Goal: Information Seeking & Learning: Learn about a topic

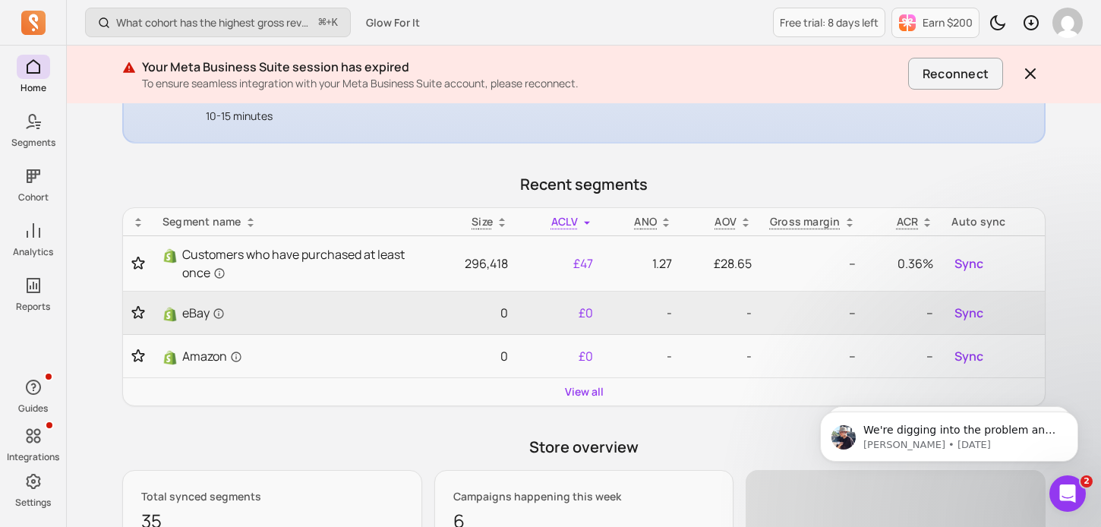
scroll to position [332, 0]
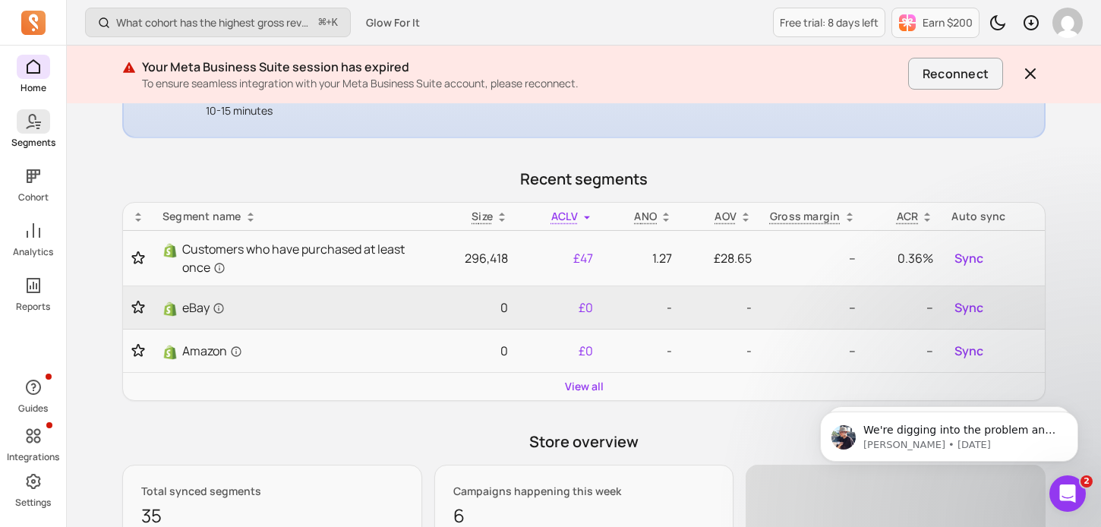
click at [24, 129] on icon at bounding box center [33, 121] width 18 height 18
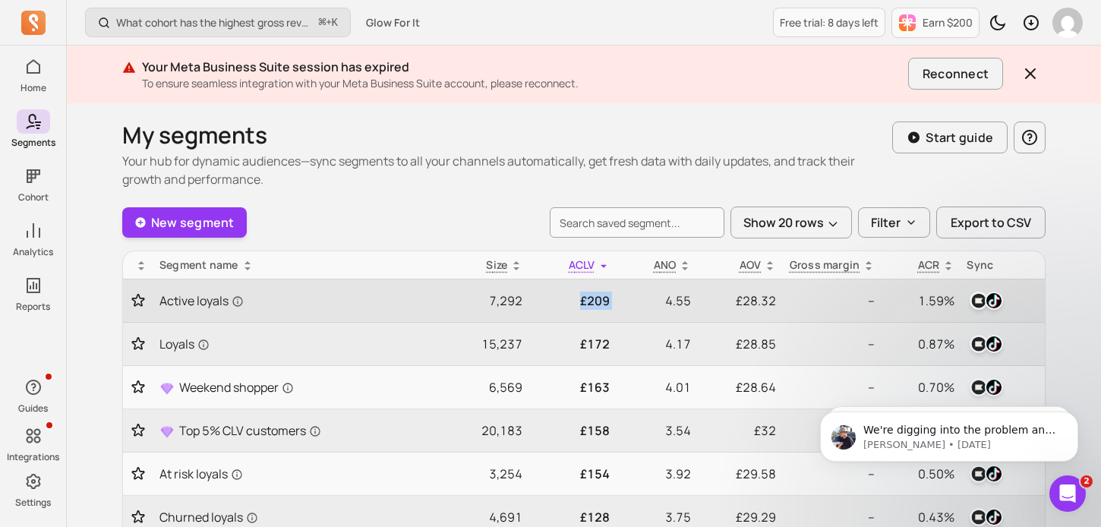
drag, startPoint x: 575, startPoint y: 307, endPoint x: 616, endPoint y: 306, distance: 41.0
click at [616, 306] on tr "Active loyals 7,292 £209 4.55 £28.32 -- 1.59%" at bounding box center [583, 300] width 921 height 43
drag, startPoint x: 653, startPoint y: 301, endPoint x: 710, endPoint y: 300, distance: 56.9
click at [710, 300] on tr "Active loyals 7,292 £209 4.55 £28.32 -- 1.59%" at bounding box center [583, 300] width 921 height 43
click at [741, 299] on p "£28.32" at bounding box center [739, 300] width 73 height 18
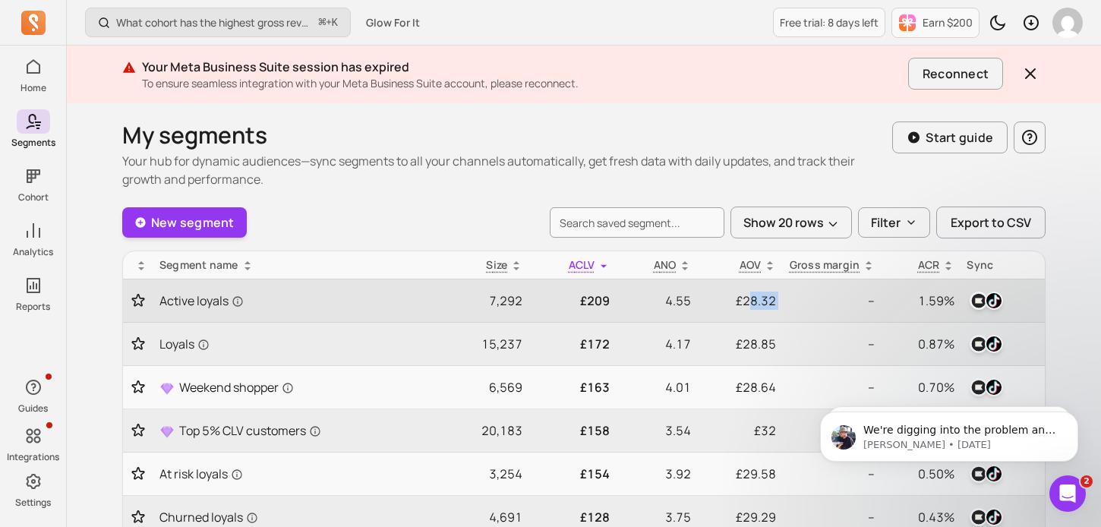
drag, startPoint x: 748, startPoint y: 299, endPoint x: 796, endPoint y: 309, distance: 48.8
click at [798, 308] on tr "Active loyals 7,292 £209 4.55 £28.32 -- 1.59%" at bounding box center [583, 300] width 921 height 43
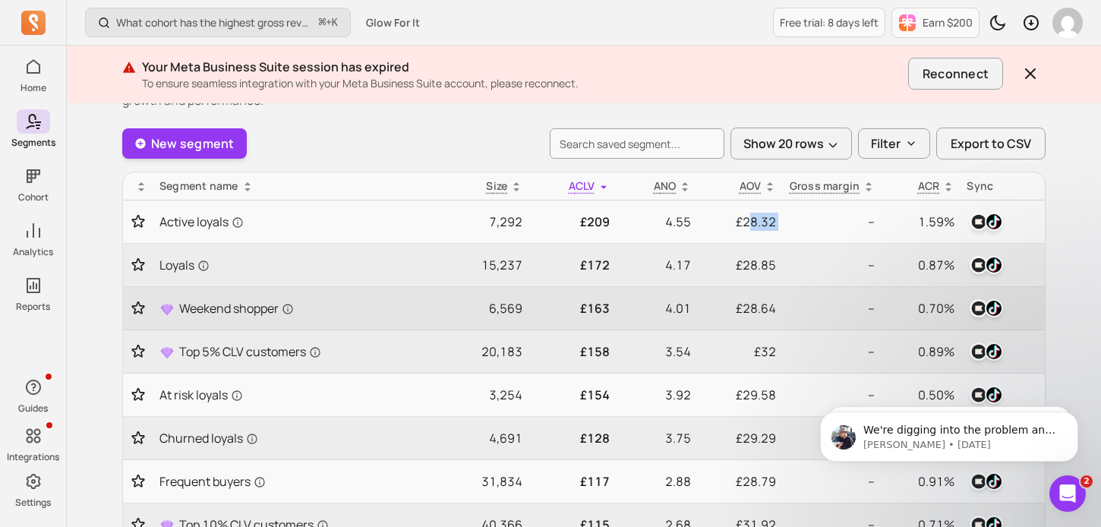
scroll to position [80, 0]
click at [765, 273] on td "£28.85" at bounding box center [739, 264] width 85 height 43
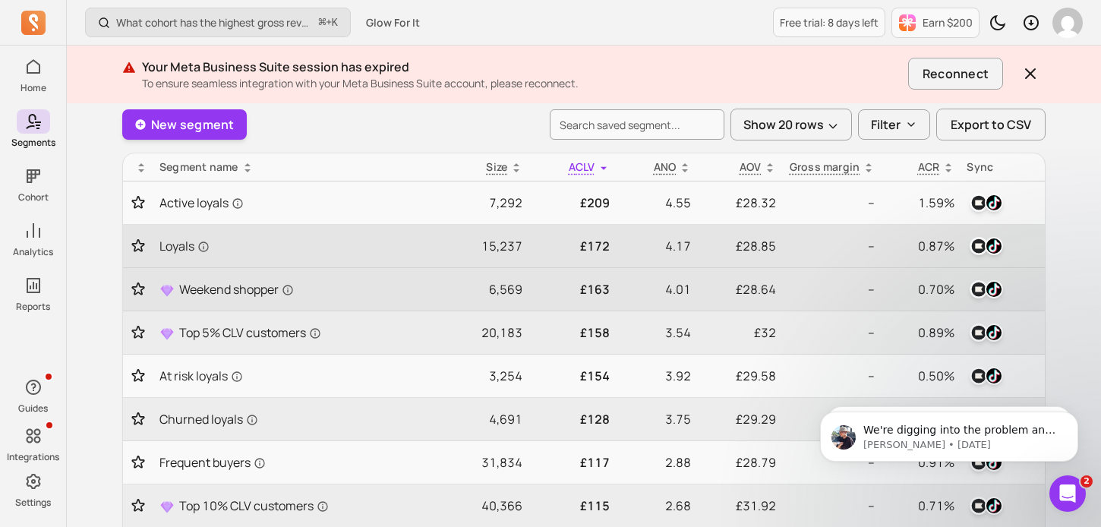
scroll to position [102, 0]
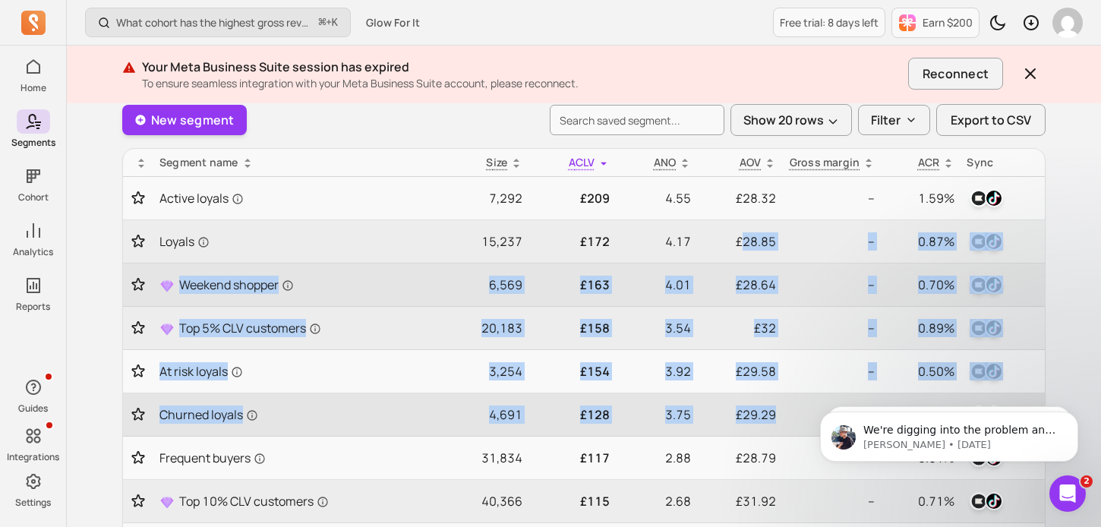
drag, startPoint x: 746, startPoint y: 250, endPoint x: 759, endPoint y: 429, distance: 179.6
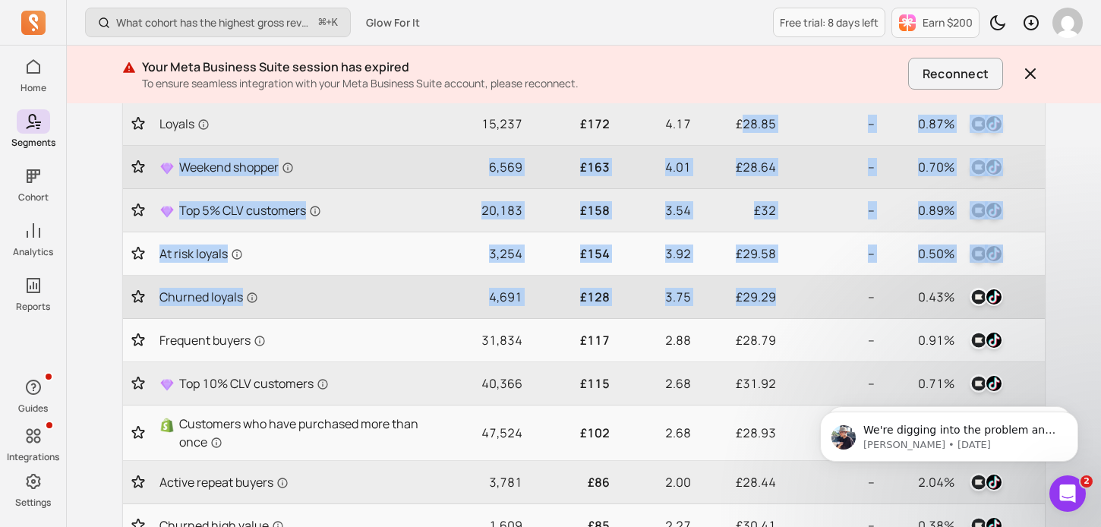
scroll to position [223, 0]
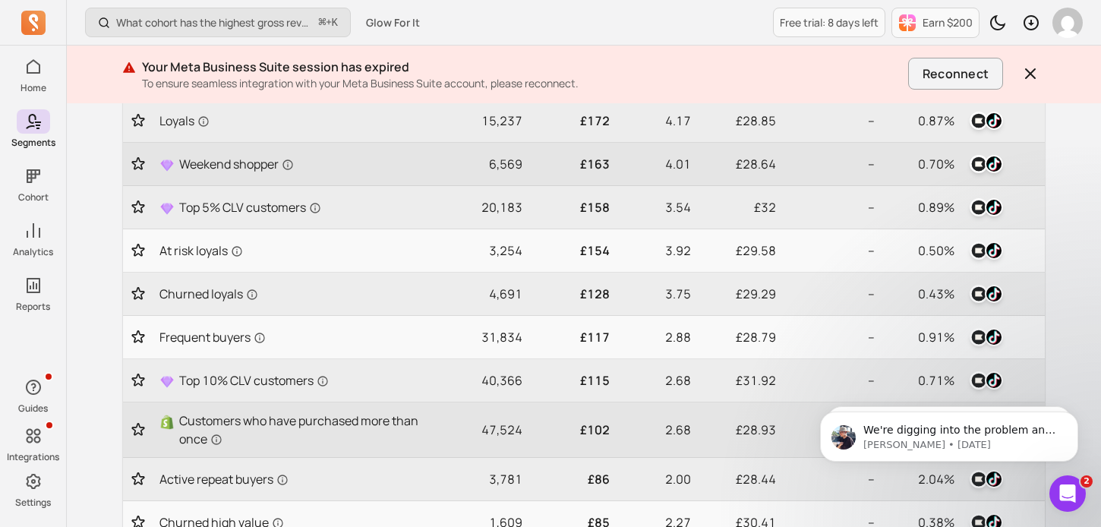
click at [760, 404] on td "£28.93" at bounding box center [739, 429] width 85 height 55
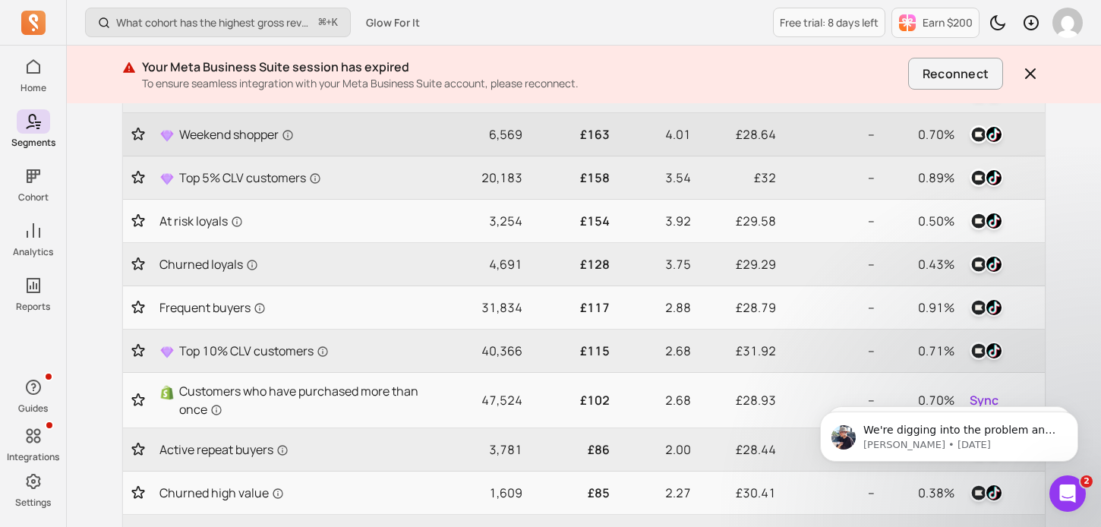
scroll to position [0, 0]
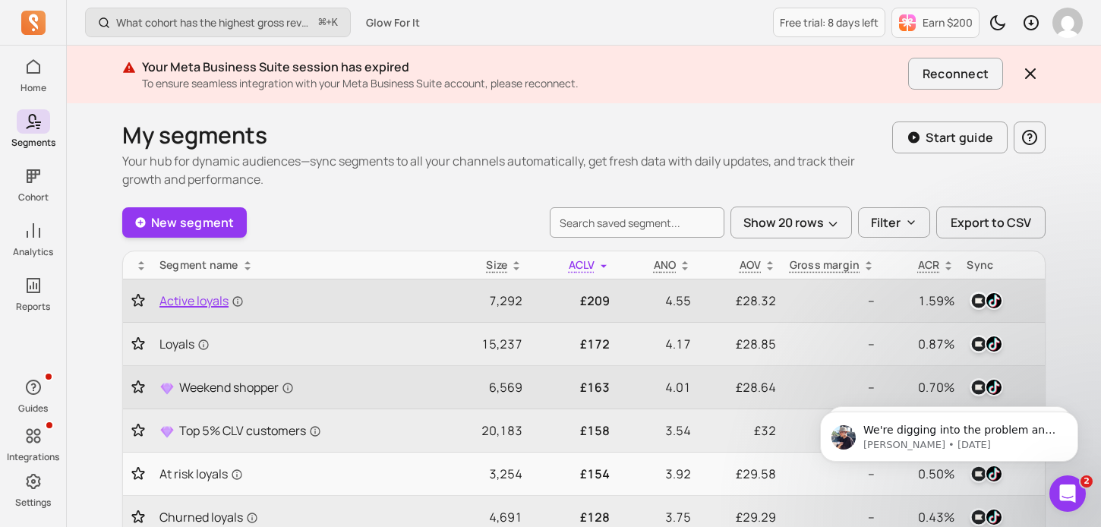
click at [181, 301] on span "Active loyals" at bounding box center [201, 300] width 84 height 18
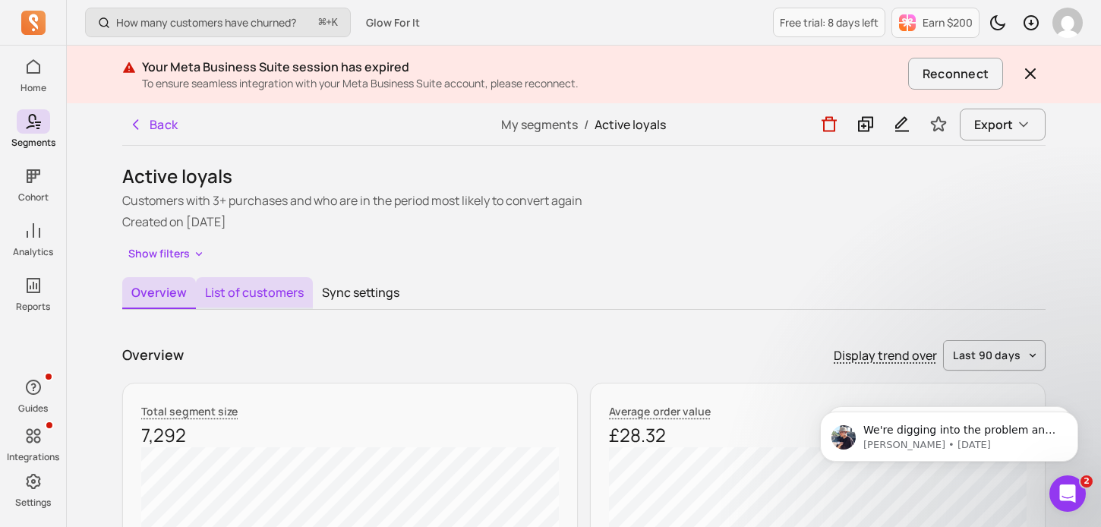
click at [234, 291] on button "List of customers" at bounding box center [254, 293] width 117 height 32
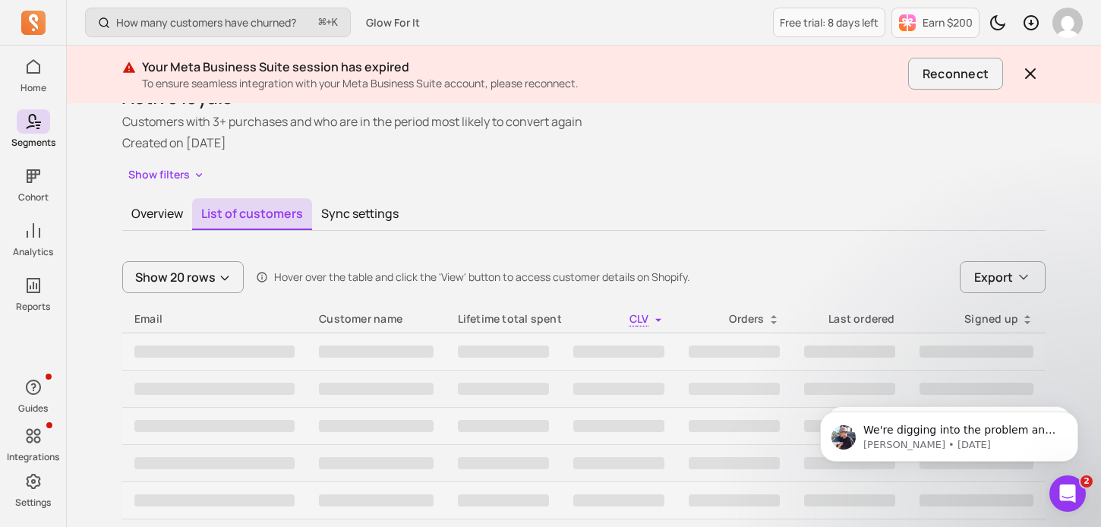
scroll to position [196, 0]
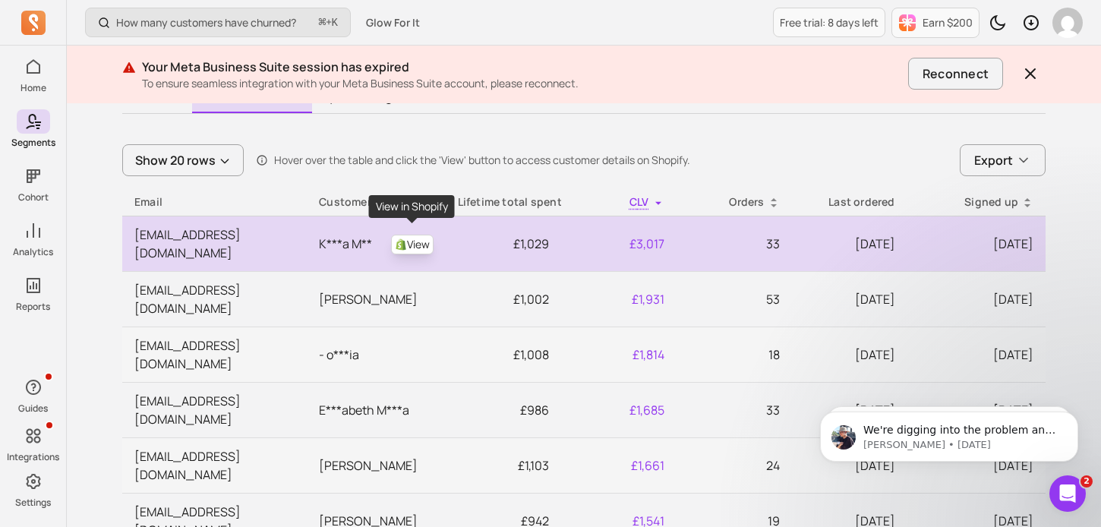
click at [419, 235] on link "View" at bounding box center [412, 245] width 43 height 20
